Goal: Task Accomplishment & Management: Use online tool/utility

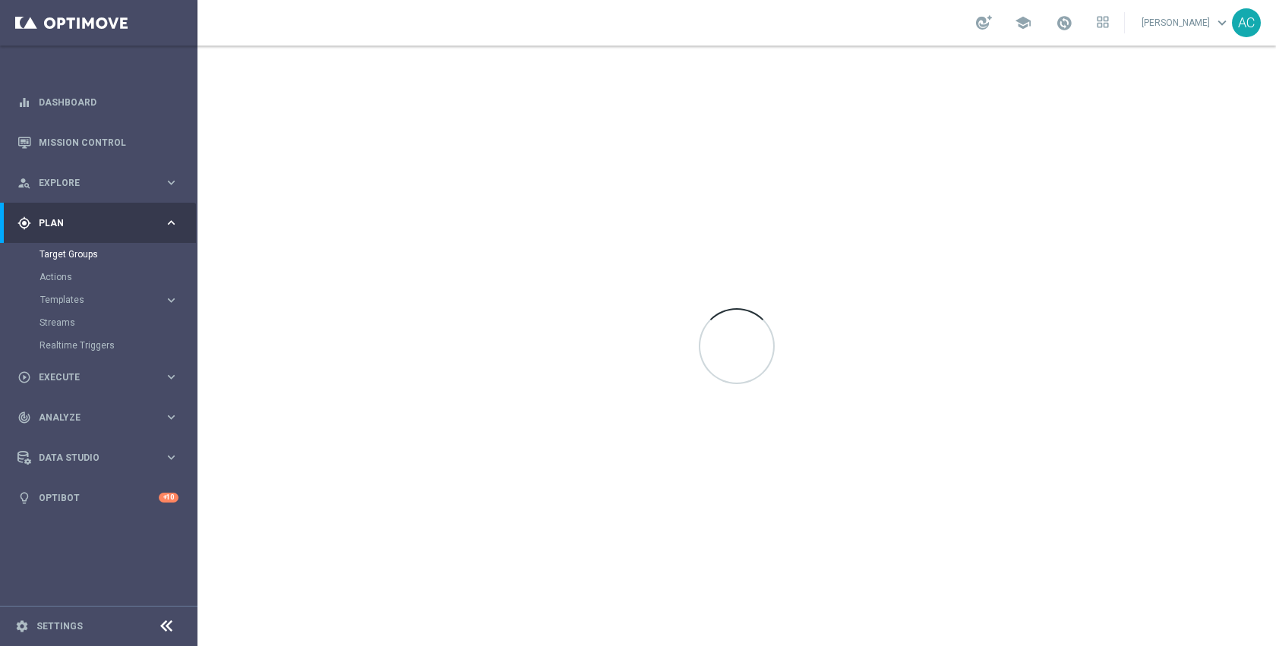
click at [74, 231] on div "gps_fixed Plan keyboard_arrow_right" at bounding box center [98, 223] width 196 height 40
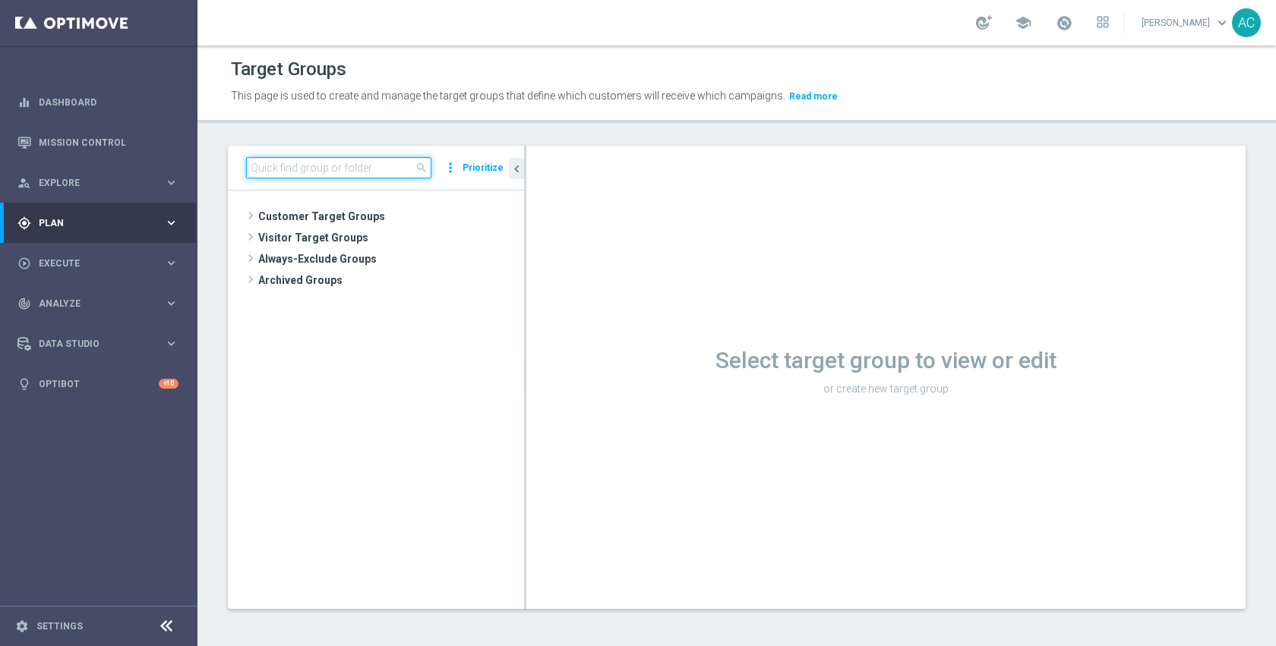
click at [374, 161] on input at bounding box center [338, 167] width 185 height 21
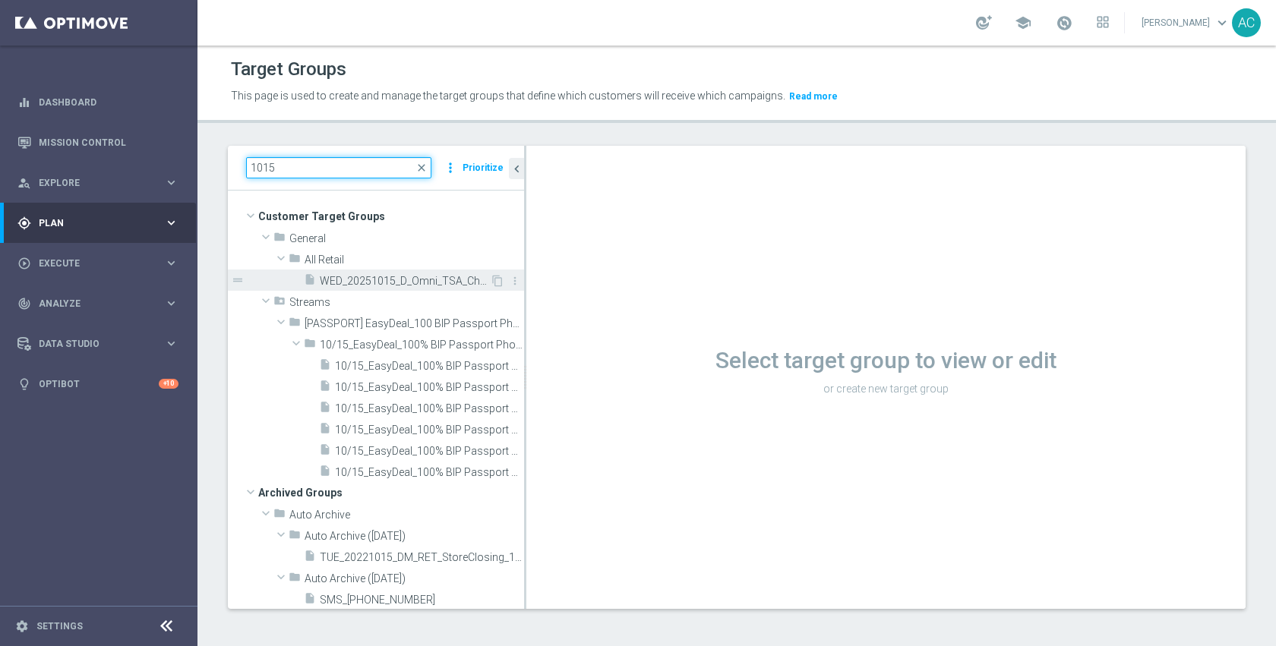
type input "1015"
click at [396, 282] on span "WED_20251015_D_Omni_TSA_Check" at bounding box center [405, 281] width 170 height 13
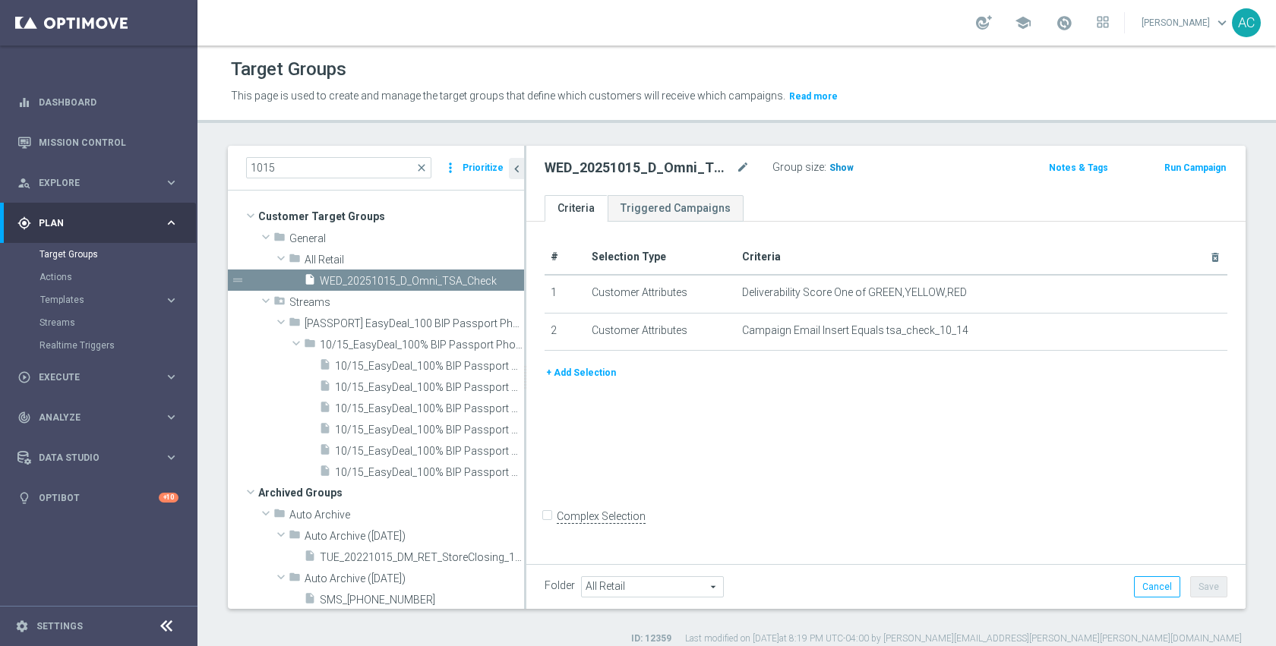
click at [840, 173] on h3 "Show" at bounding box center [841, 167] width 27 height 17
click at [840, 173] on span "170,384" at bounding box center [848, 169] width 37 height 14
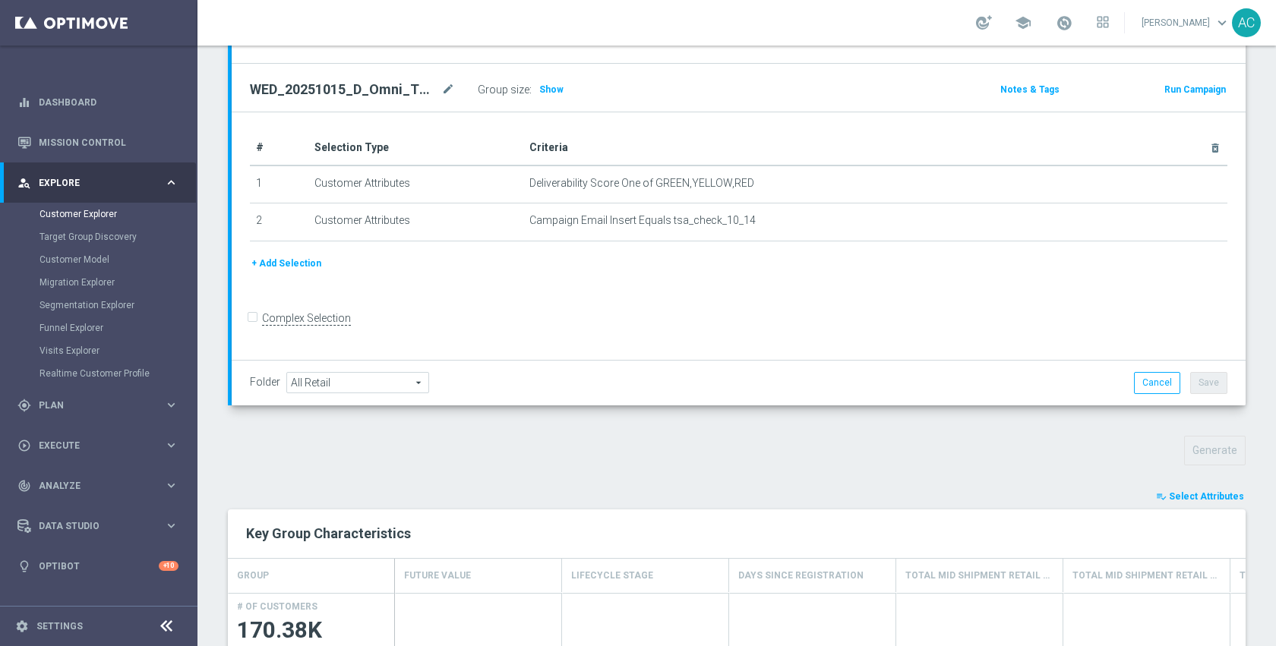
scroll to position [195, 0]
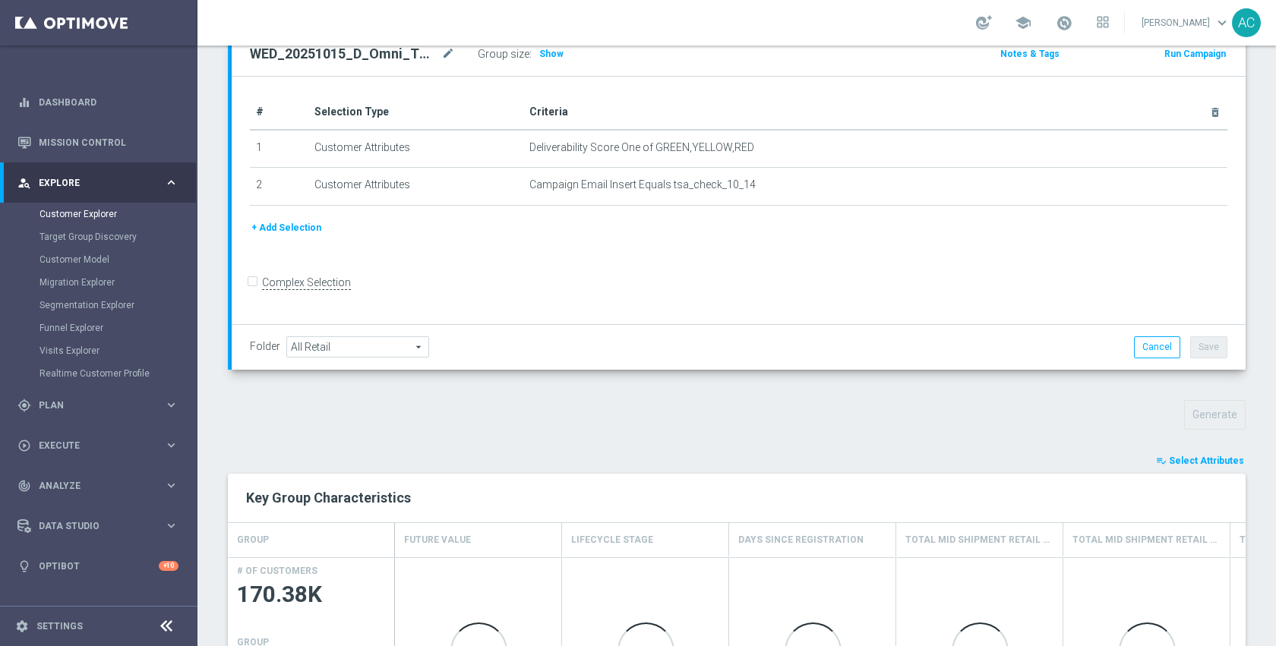
click at [1168, 462] on span "Select Attributes" at bounding box center [1205, 461] width 75 height 11
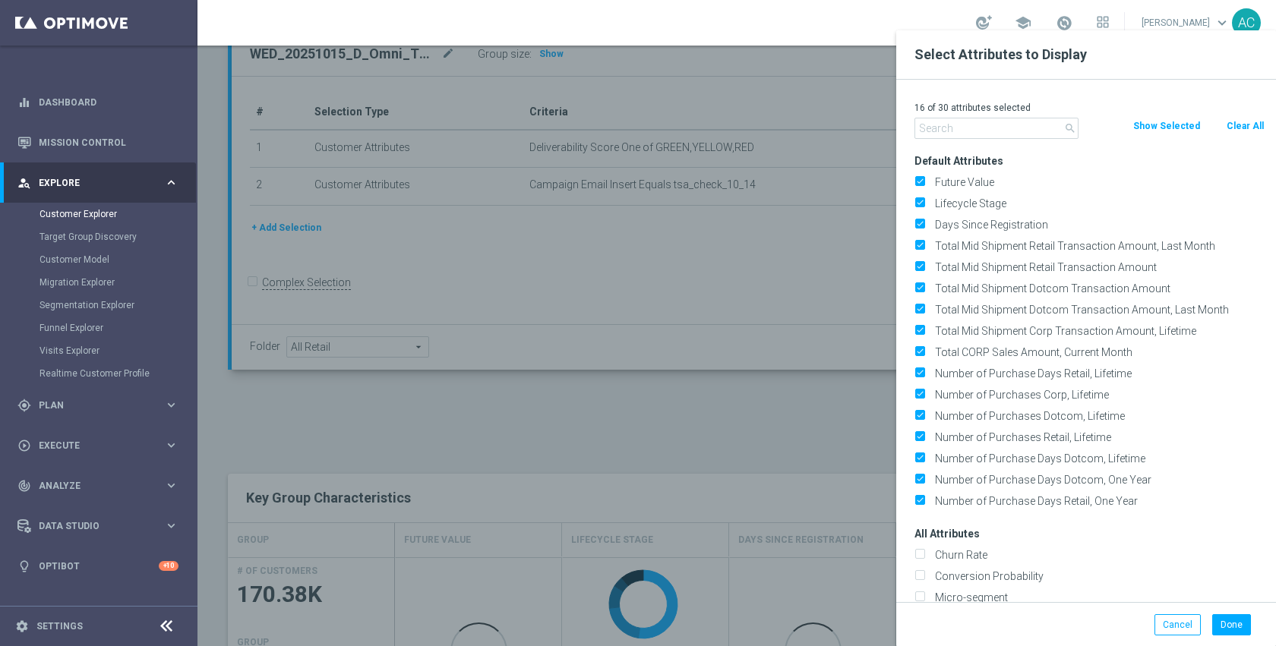
click at [1230, 128] on button "Clear All" at bounding box center [1245, 126] width 40 height 17
checkbox input "false"
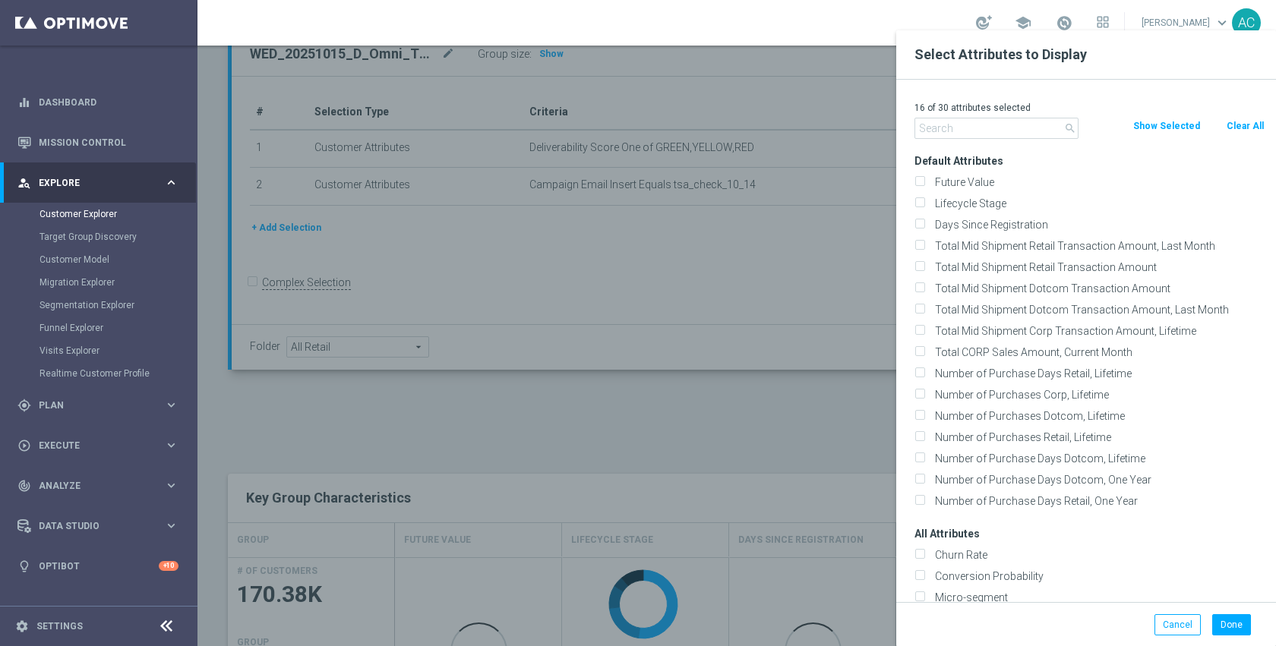
checkbox input "false"
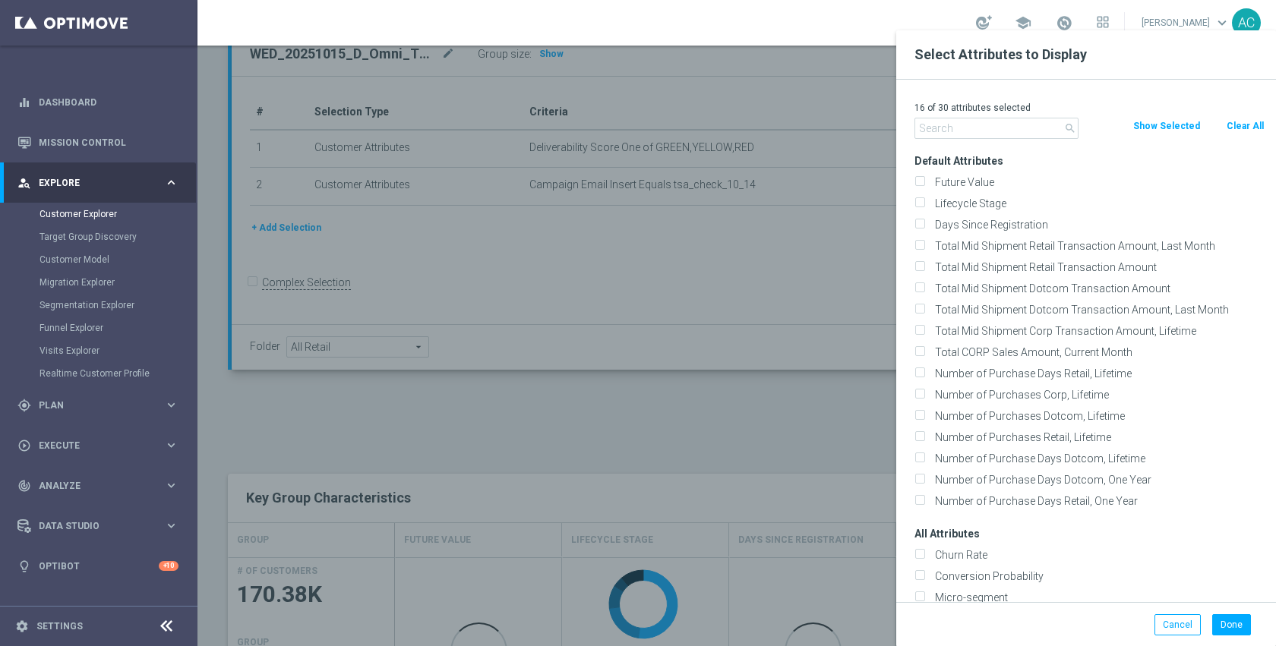
checkbox input "false"
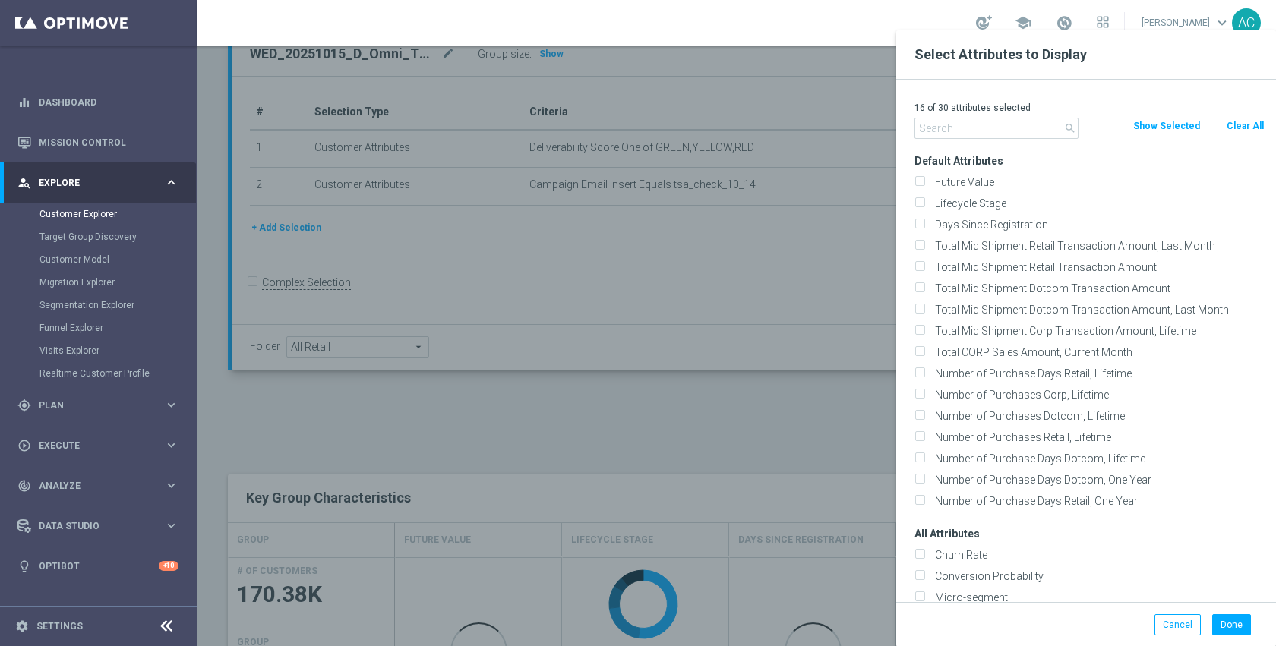
checkbox input "false"
click at [1054, 124] on input "text" at bounding box center [996, 128] width 164 height 21
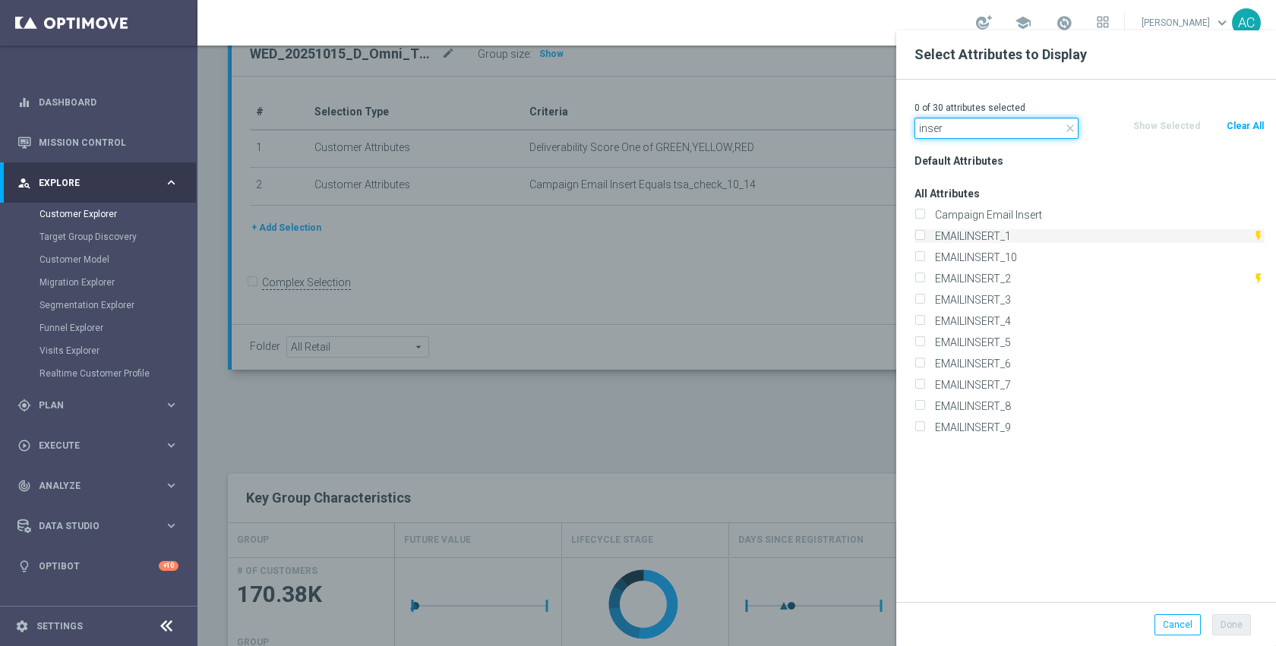
type input "inser"
click at [986, 232] on label "EMAILINSERT_1" at bounding box center [1090, 236] width 323 height 14
click at [924, 233] on input "EMAILINSERT_1" at bounding box center [919, 238] width 10 height 10
checkbox input "true"
click at [989, 276] on label "EMAILINSERT_2" at bounding box center [1090, 279] width 323 height 14
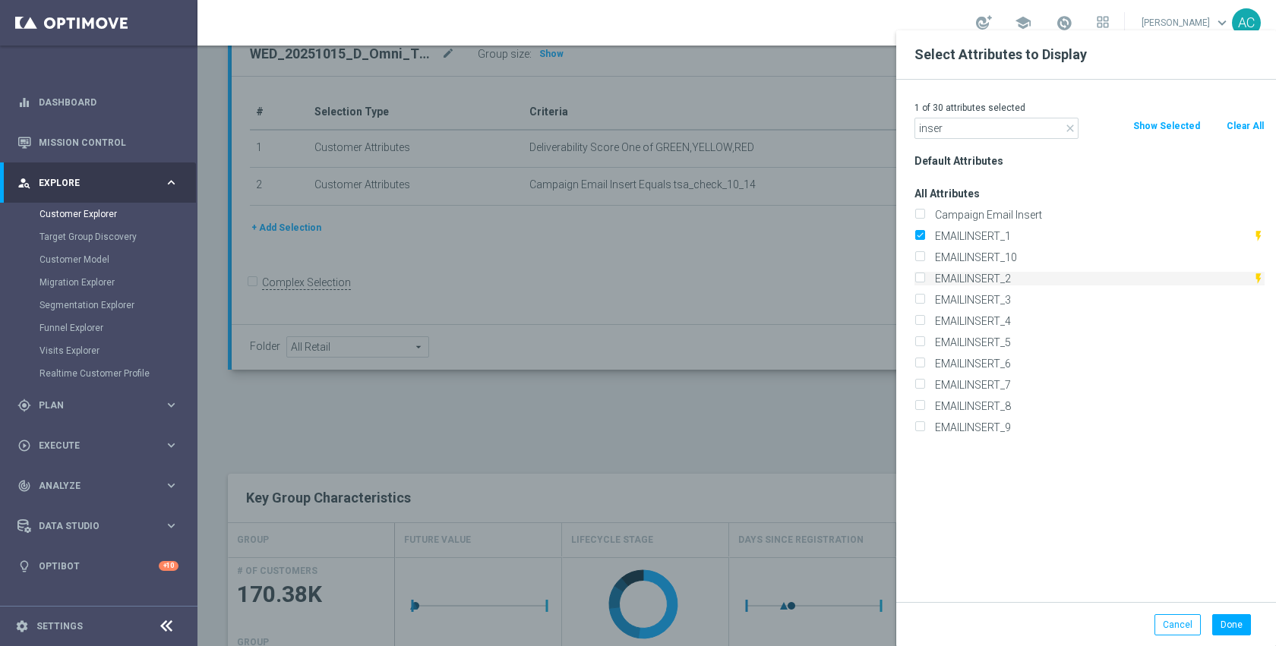
click at [924, 276] on input "EMAILINSERT_2" at bounding box center [919, 281] width 10 height 10
checkbox input "true"
click at [989, 298] on label "EMAILINSERT_3" at bounding box center [1096, 300] width 335 height 14
click at [924, 298] on input "EMAILINSERT_3" at bounding box center [919, 302] width 10 height 10
checkbox input "true"
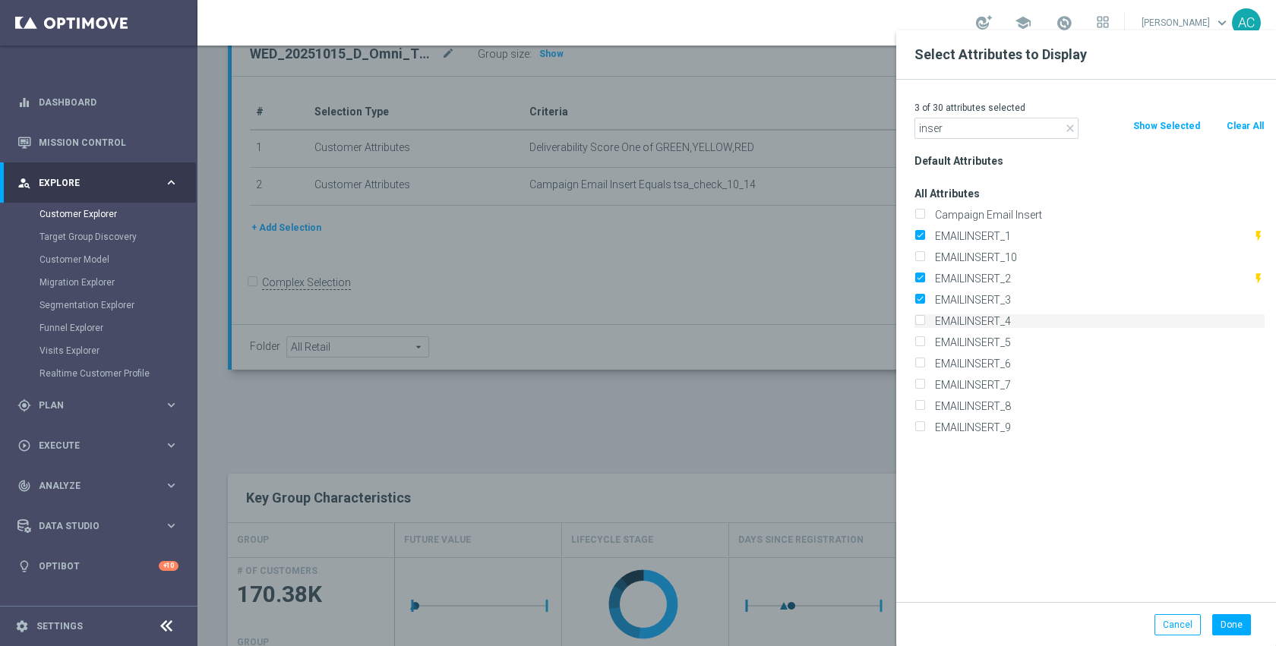
click at [990, 326] on label "EMAILINSERT_4" at bounding box center [1096, 321] width 335 height 14
click at [924, 326] on input "EMAILINSERT_4" at bounding box center [919, 323] width 10 height 10
checkbox input "true"
click at [1225, 619] on button "Done" at bounding box center [1231, 624] width 39 height 21
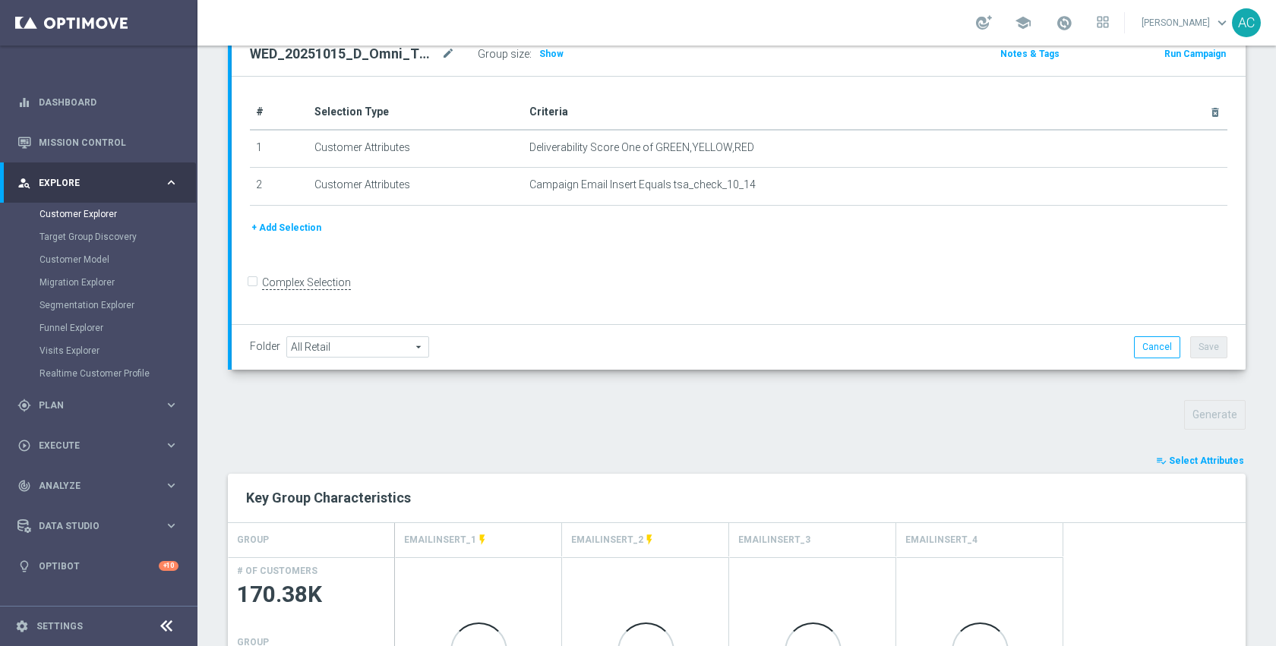
scroll to position [440, 0]
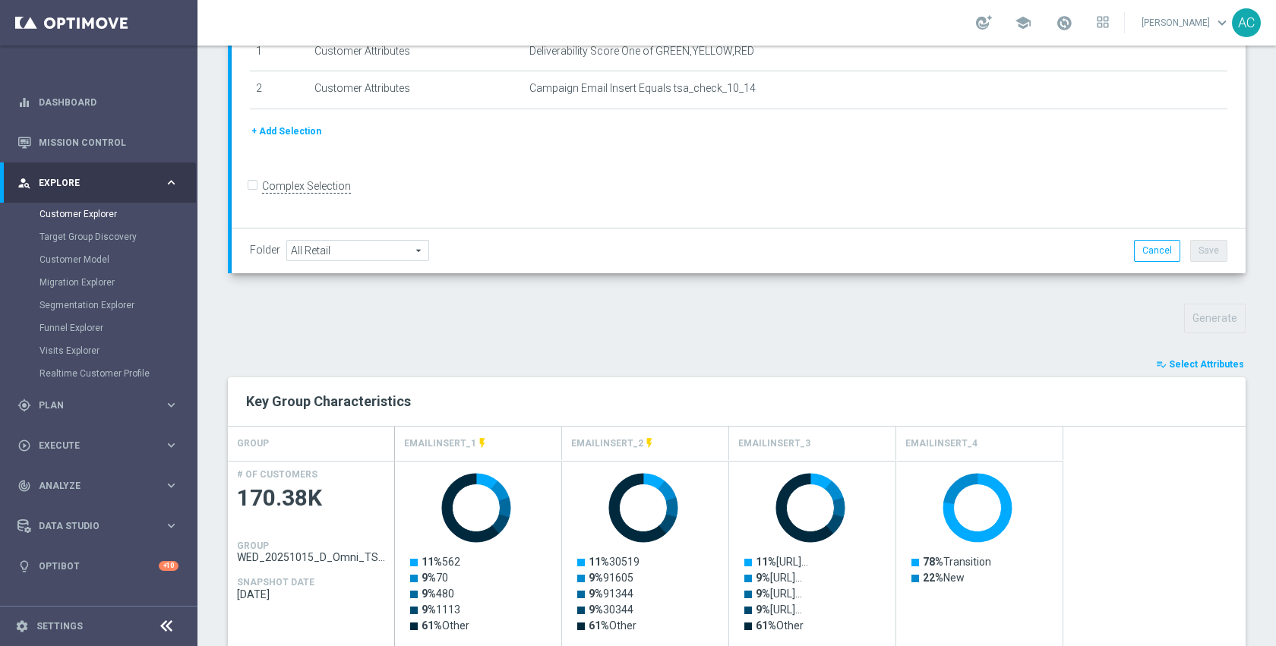
scroll to position [225, 0]
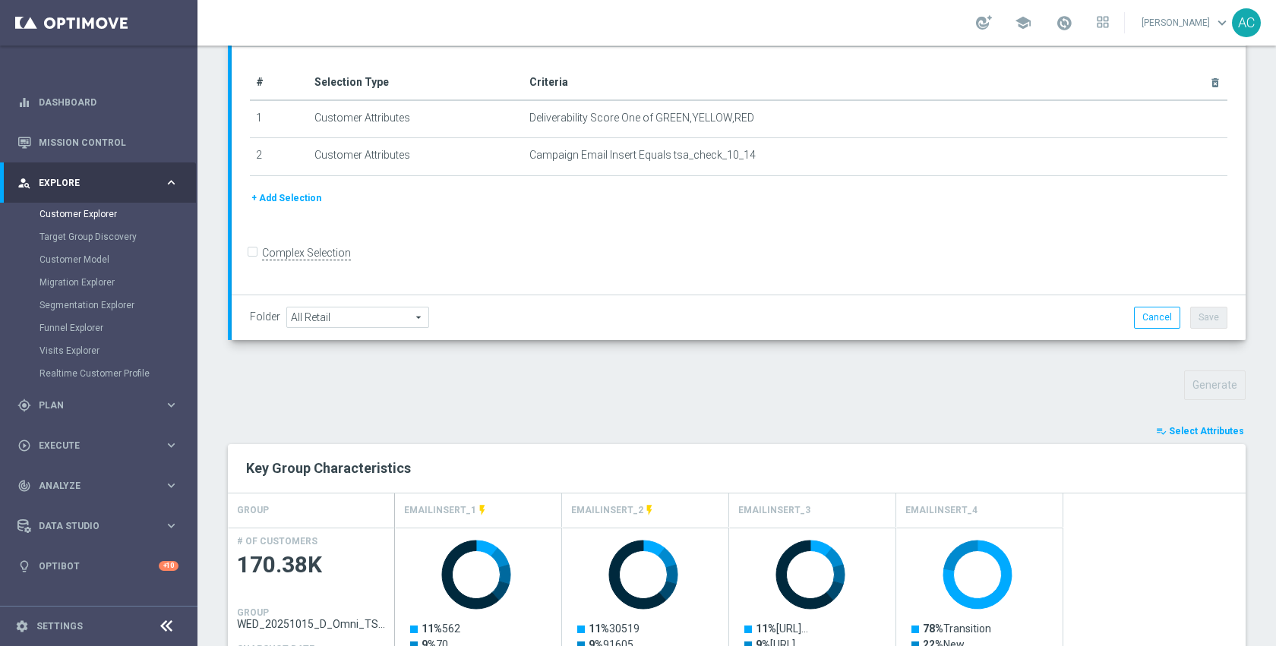
click at [311, 201] on button "+ Add Selection" at bounding box center [286, 198] width 73 height 17
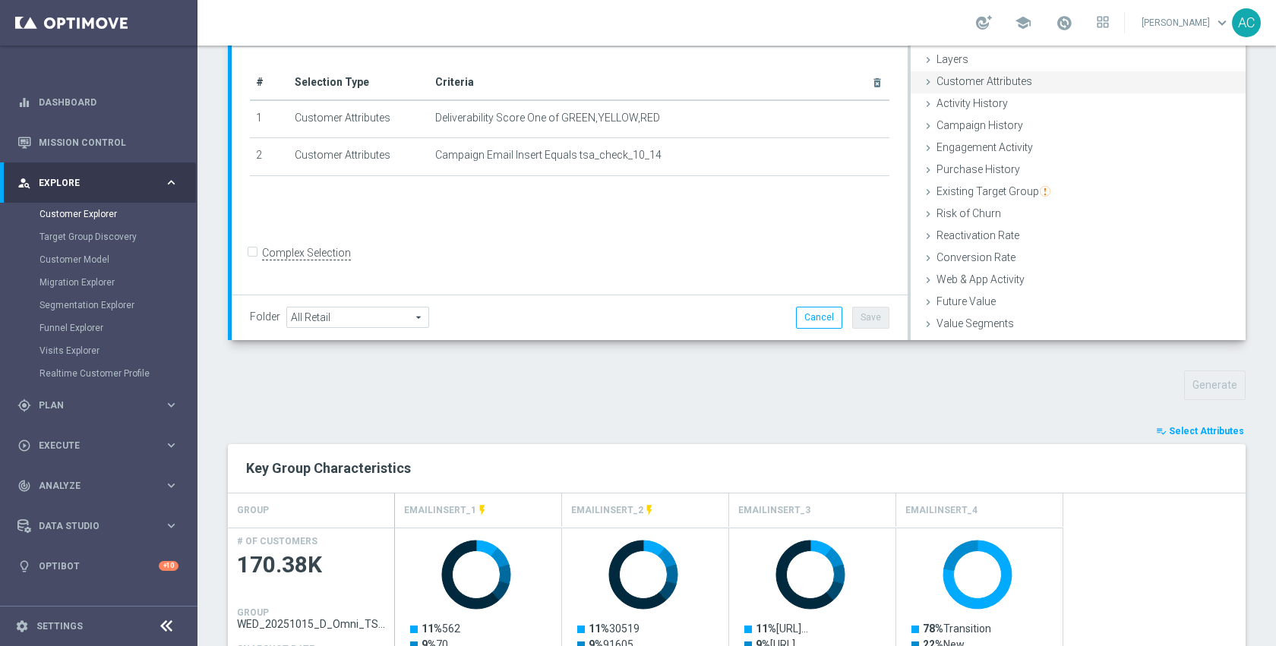
click at [1027, 86] on div "Customer Attributes done" at bounding box center [1077, 82] width 335 height 23
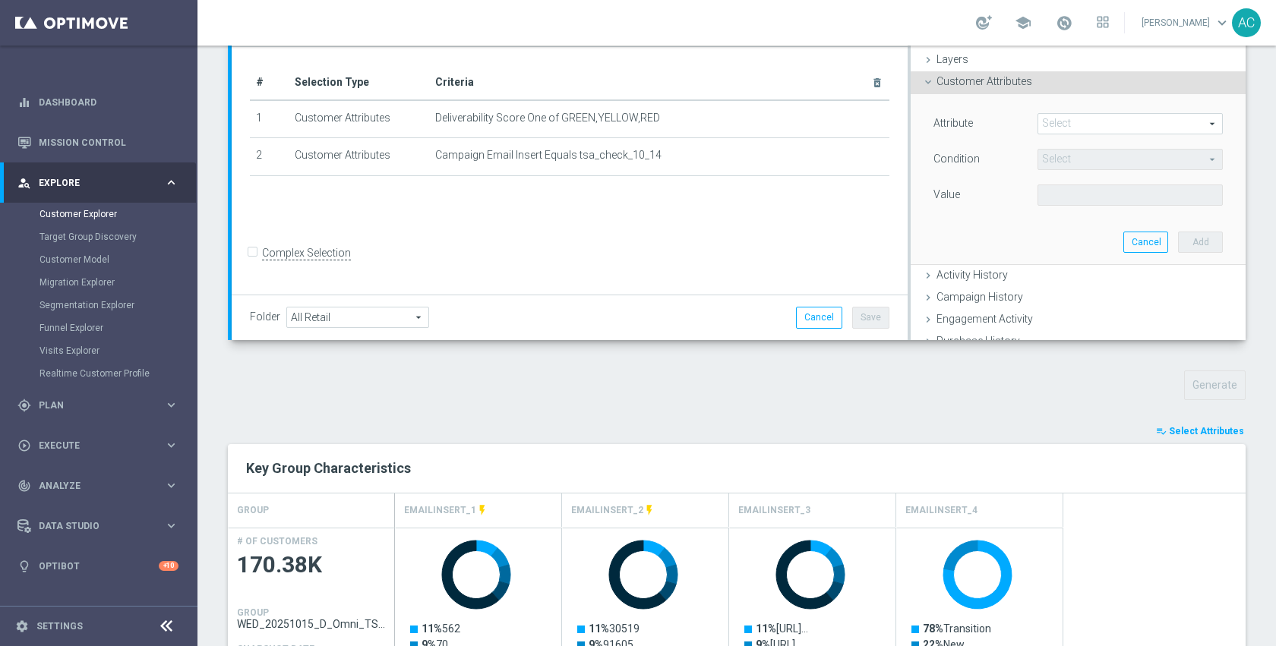
click at [1045, 128] on span at bounding box center [1130, 124] width 184 height 20
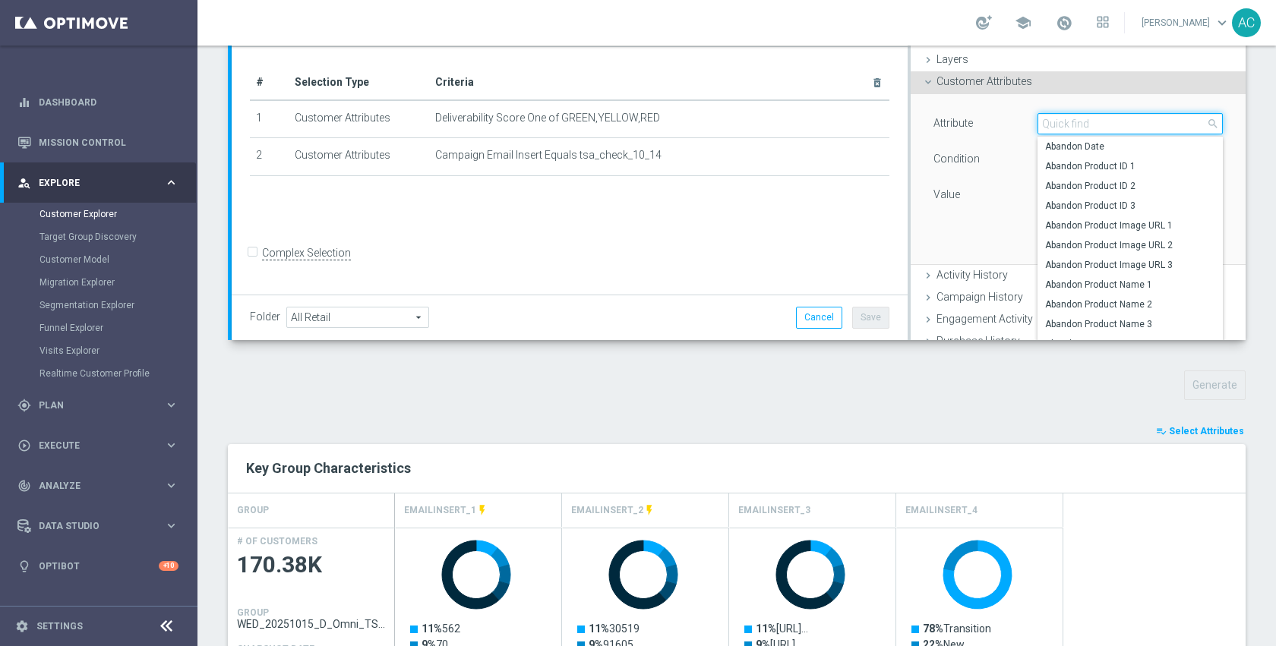
click at [1045, 128] on input "search" at bounding box center [1129, 123] width 185 height 21
type input "inser"
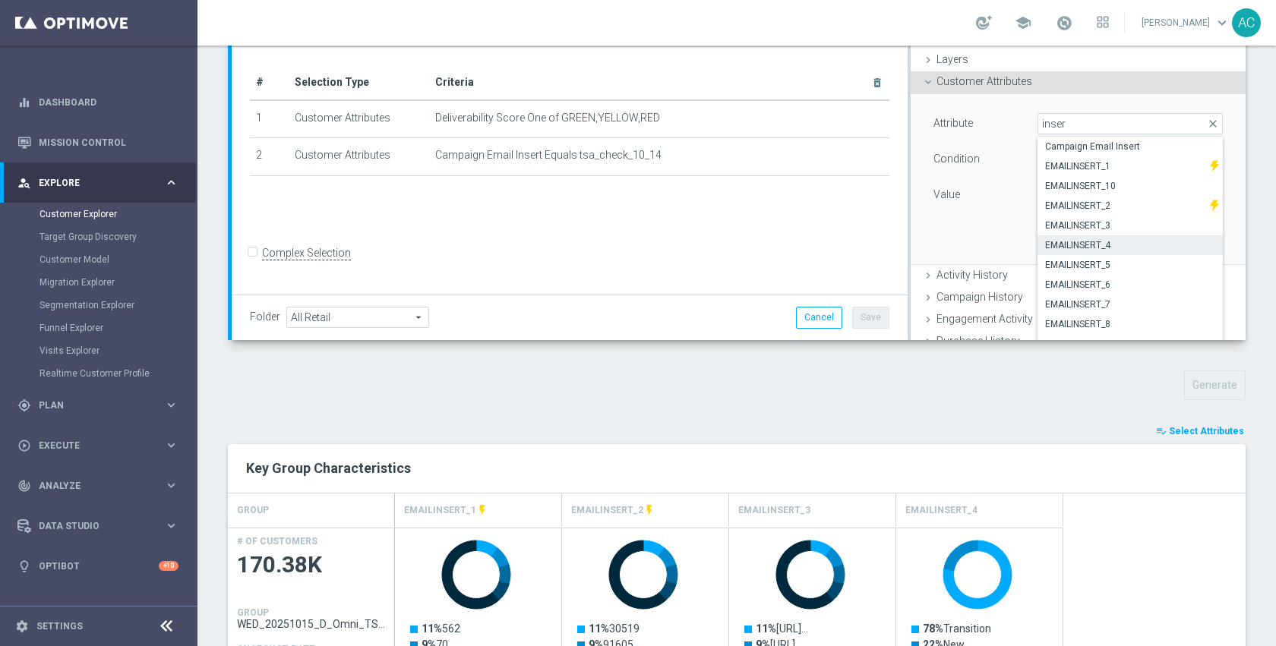
click at [1086, 239] on span "EMAILINSERT_4" at bounding box center [1130, 245] width 170 height 12
type input "EMAILINSERT_4"
type input "Equals"
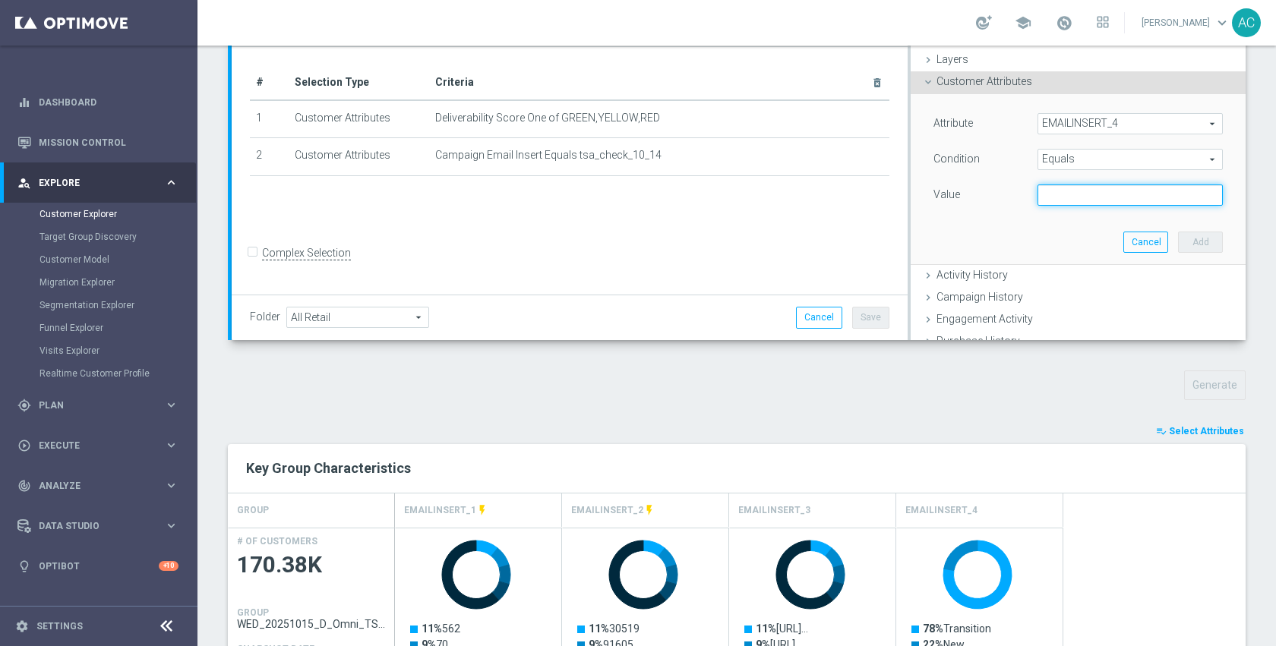
click at [1090, 201] on input "text" at bounding box center [1129, 194] width 185 height 21
type input "new"
click at [1178, 244] on button "Add" at bounding box center [1200, 242] width 45 height 21
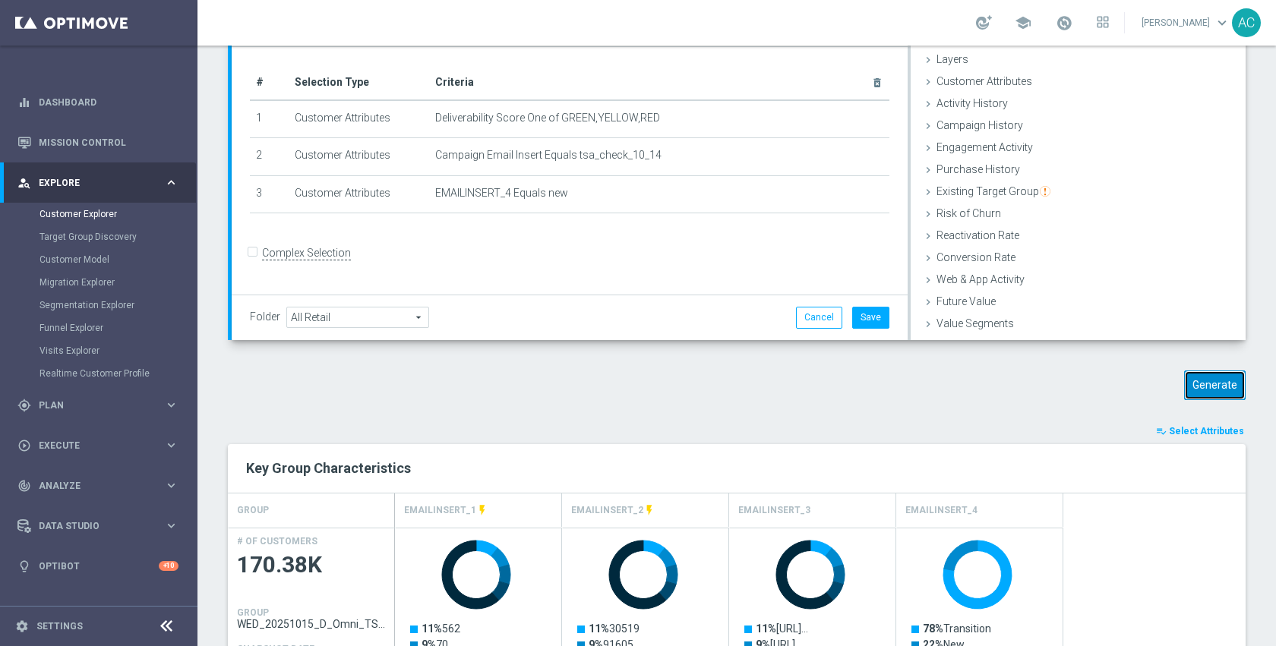
click at [1196, 394] on button "Generate" at bounding box center [1214, 386] width 61 height 30
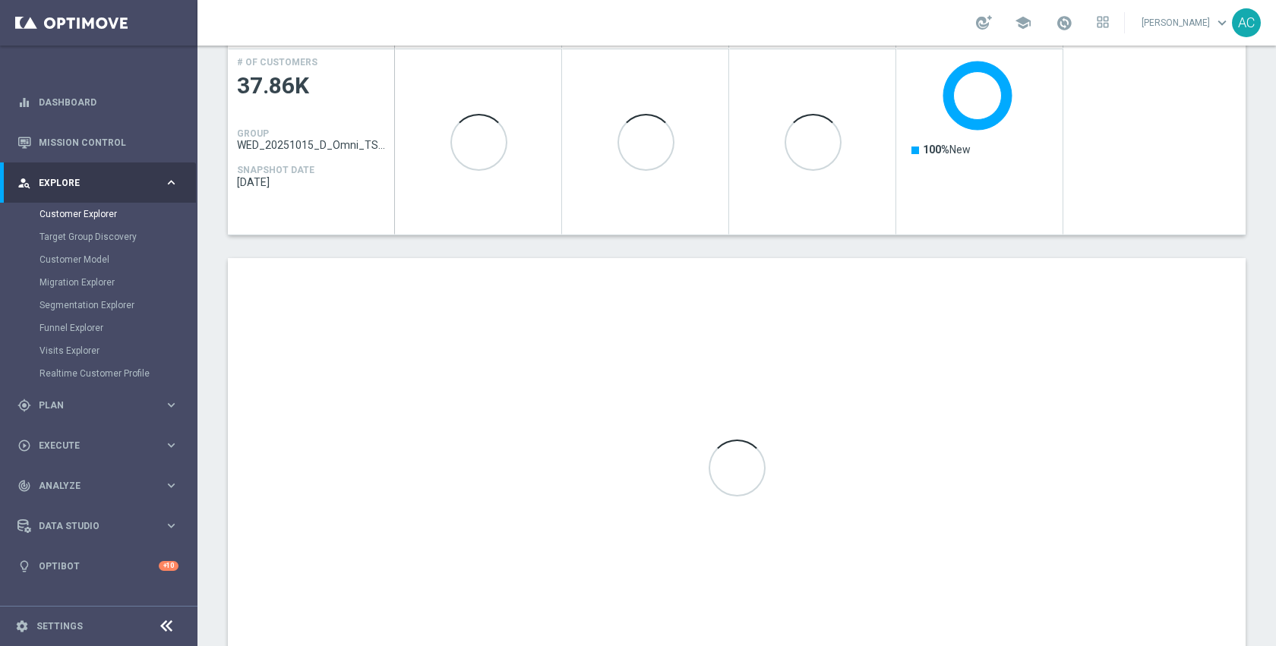
scroll to position [706, 0]
